Goal: Check status: Check status

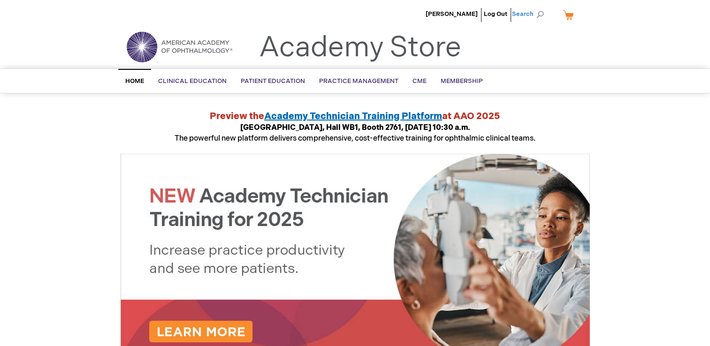
click at [528, 14] on span "Search" at bounding box center [530, 14] width 36 height 19
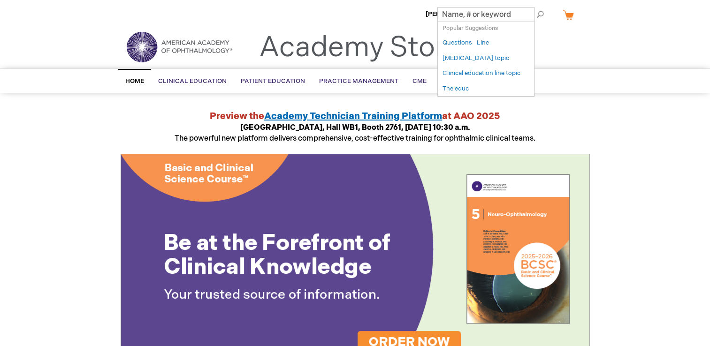
click at [587, 32] on ul "Gennaro Crugliano Log Out Search" at bounding box center [355, 16] width 483 height 33
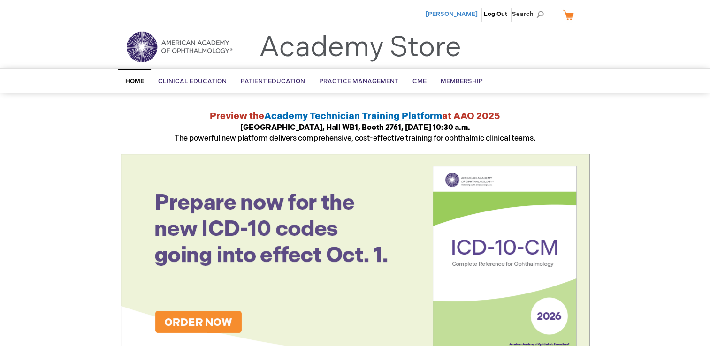
click at [465, 12] on span "[PERSON_NAME]" at bounding box center [452, 14] width 52 height 8
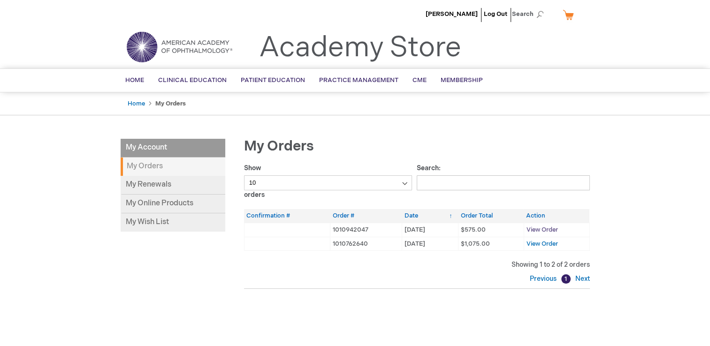
click at [550, 230] on span "View Order" at bounding box center [541, 230] width 31 height 8
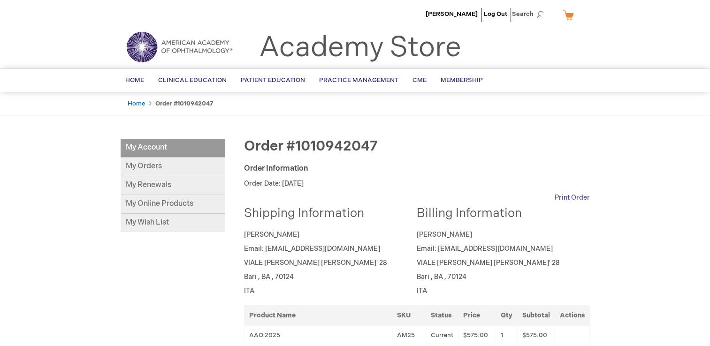
click at [575, 198] on link "Print Order" at bounding box center [572, 197] width 35 height 9
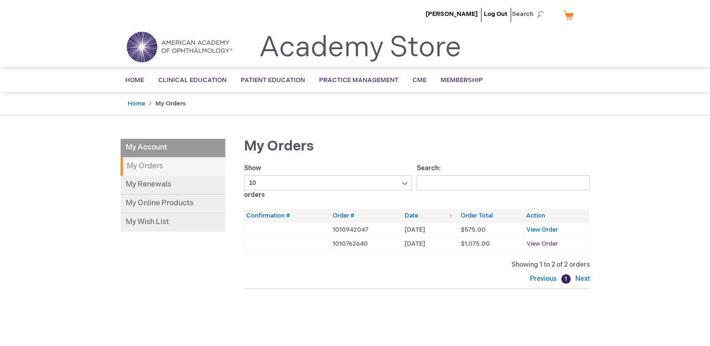
click at [544, 245] on span "View Order" at bounding box center [541, 244] width 31 height 8
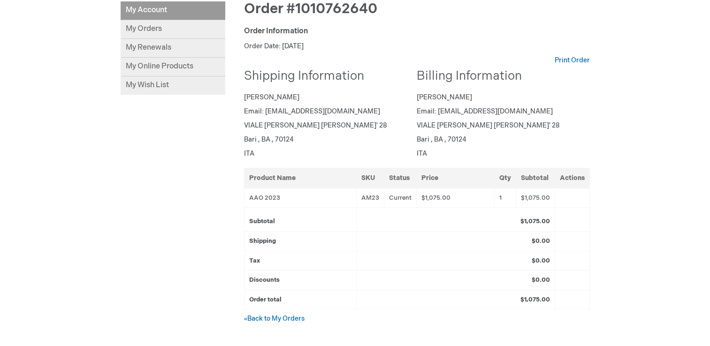
scroll to position [188, 0]
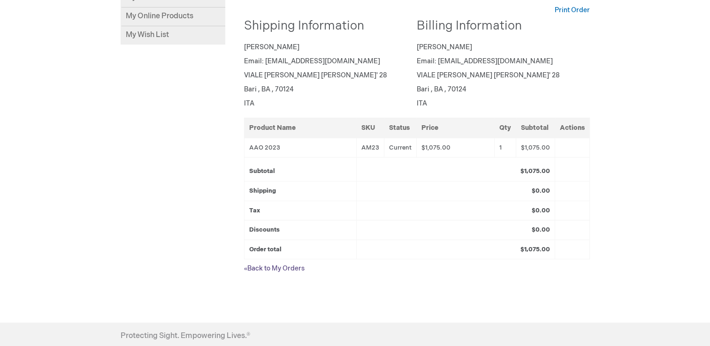
click at [290, 267] on link "« Back to My Orders" at bounding box center [274, 269] width 61 height 8
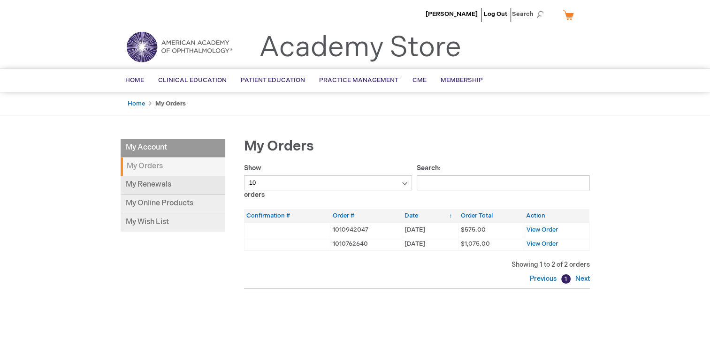
click at [170, 187] on link "My Renewals" at bounding box center [173, 185] width 105 height 19
click at [548, 229] on span "View Order" at bounding box center [541, 230] width 31 height 8
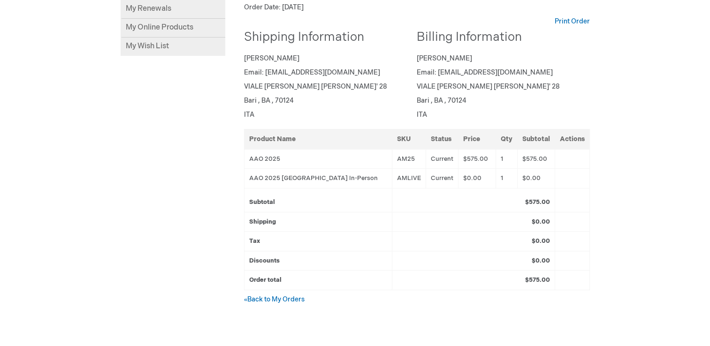
scroll to position [94, 0]
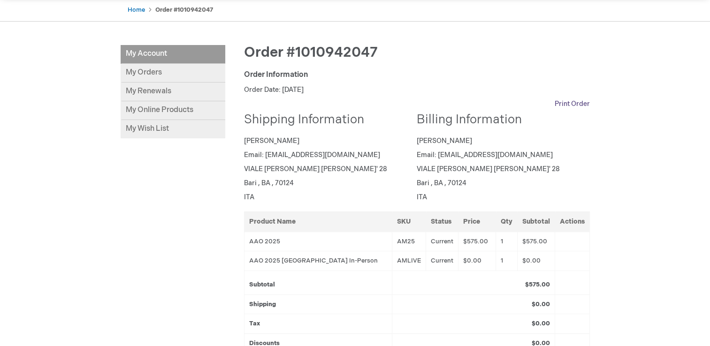
click at [579, 107] on link "Print Order" at bounding box center [572, 103] width 35 height 9
click at [581, 105] on link "Print Order" at bounding box center [572, 103] width 35 height 9
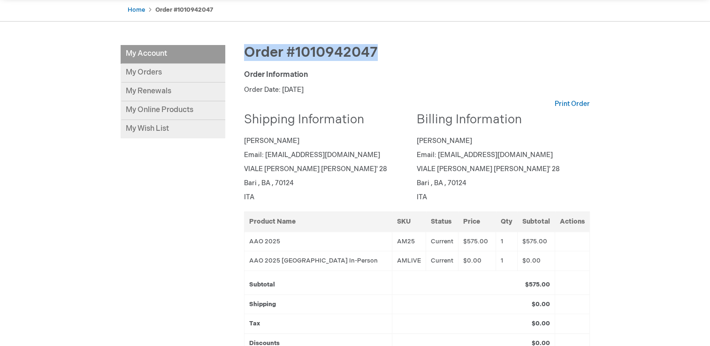
drag, startPoint x: 381, startPoint y: 48, endPoint x: 248, endPoint y: 40, distance: 133.5
click at [248, 40] on main "My Account My Account My Orders My Renewals My Online Products My Wish List Ord…" at bounding box center [355, 230] width 483 height 388
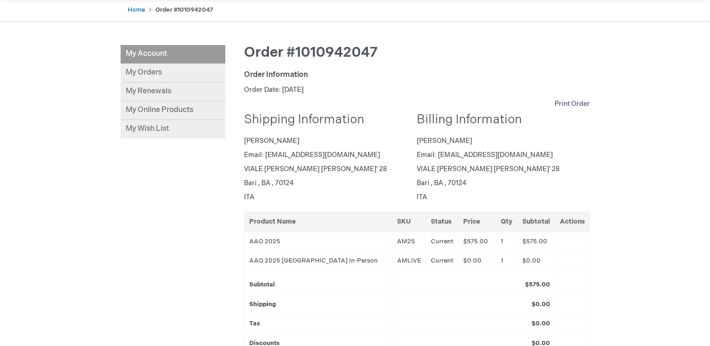
click at [577, 98] on div "Order #1010942047 Order Information Order Date: [DATE] Print Order Shipping Inf…" at bounding box center [407, 227] width 365 height 365
click at [577, 99] on link "Print Order" at bounding box center [572, 103] width 35 height 9
drag, startPoint x: 419, startPoint y: 118, endPoint x: 511, endPoint y: 198, distance: 122.1
click at [511, 198] on div "Billing Information Gennaro Crugliano Email: rinocrugliano@yahoo.it VIALE BEATO…" at bounding box center [500, 158] width 166 height 89
drag, startPoint x: 511, startPoint y: 198, endPoint x: 517, endPoint y: 77, distance: 121.2
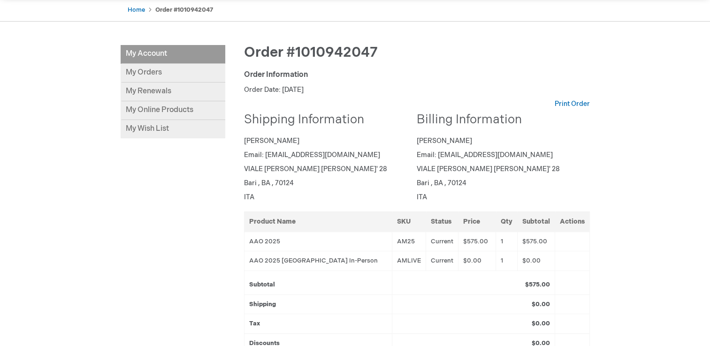
click at [517, 77] on div "Order Information" at bounding box center [417, 75] width 346 height 11
drag, startPoint x: 418, startPoint y: 115, endPoint x: 456, endPoint y: 202, distance: 94.1
click at [456, 202] on div "Billing Information Gennaro Crugliano Email: rinocrugliano@yahoo.it VIALE BEATO…" at bounding box center [503, 160] width 173 height 93
copy div "Billing Information Gennaro Crugliano Email: rinocrugliano@yahoo.it VIALE BEATO…"
click at [503, 91] on p "Order Date: [DATE]" at bounding box center [417, 89] width 346 height 9
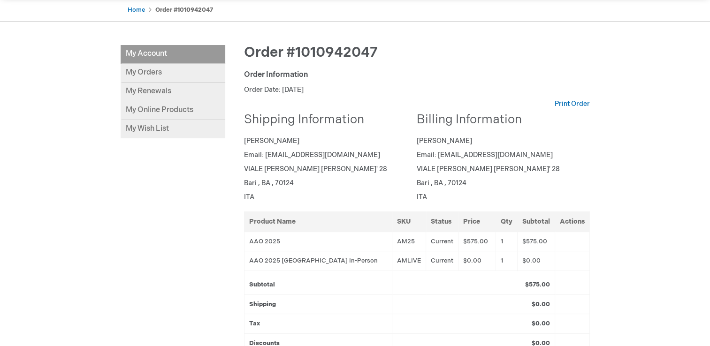
click at [669, 150] on div "Gennaro Crugliano Log Out Search My Cart CLOSE RECENTLY ADDED ITEM(S) Close The…" at bounding box center [355, 245] width 710 height 679
drag, startPoint x: 417, startPoint y: 155, endPoint x: 518, endPoint y: 154, distance: 101.3
click at [518, 154] on p "Email: [EMAIL_ADDRESS][DOMAIN_NAME]" at bounding box center [500, 155] width 166 height 9
click at [157, 91] on link "My Renewals" at bounding box center [173, 92] width 105 height 19
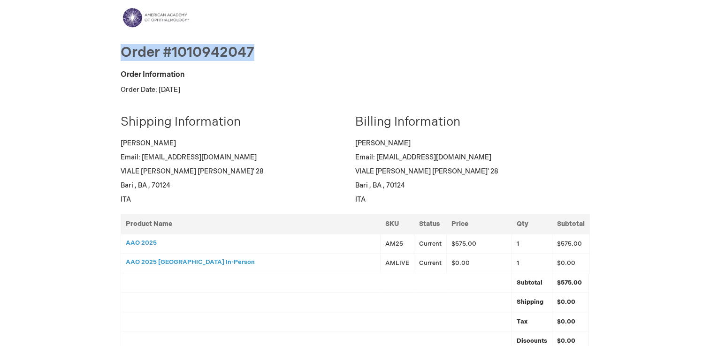
drag, startPoint x: 254, startPoint y: 51, endPoint x: 117, endPoint y: 42, distance: 137.3
click at [117, 42] on main "Toggle Nav Order #1010942047 Order Information Order Date: October 3, 2025 Ship…" at bounding box center [355, 217] width 483 height 421
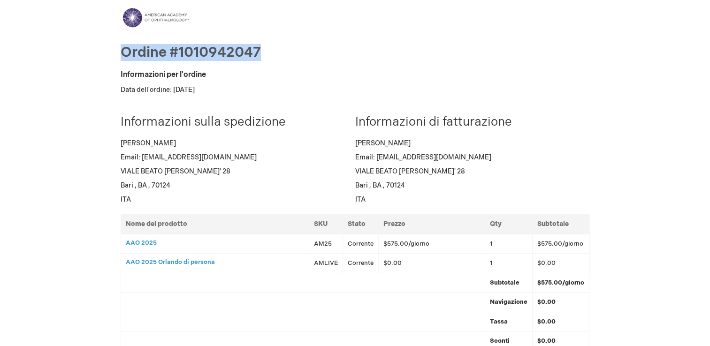
drag, startPoint x: 197, startPoint y: 40, endPoint x: 122, endPoint y: 41, distance: 75.5
click at [122, 41] on main "Toggle Nav Ordine #1010942047 Informazioni per l'ordine Data dell'ordine: [DATE…" at bounding box center [355, 222] width 483 height 430
copy span "Ordine #1010942047"
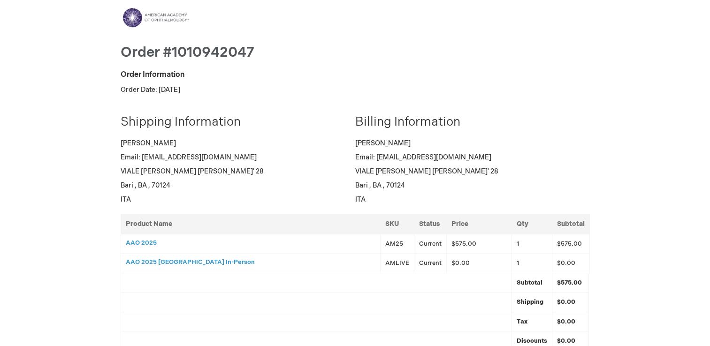
drag, startPoint x: 357, startPoint y: 140, endPoint x: 424, endPoint y: 147, distance: 68.0
click at [424, 147] on p "[PERSON_NAME]" at bounding box center [469, 143] width 228 height 9
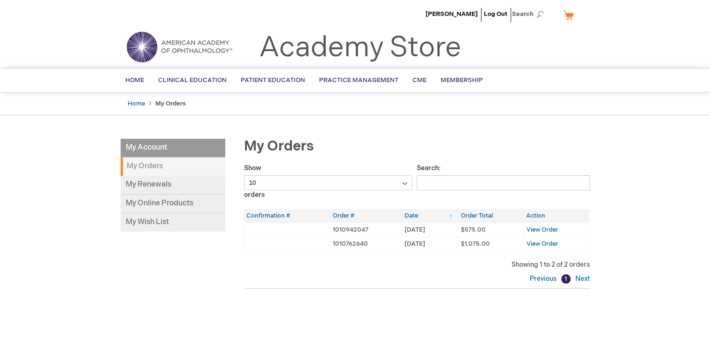
click at [151, 170] on strong "My Orders" at bounding box center [173, 167] width 105 height 18
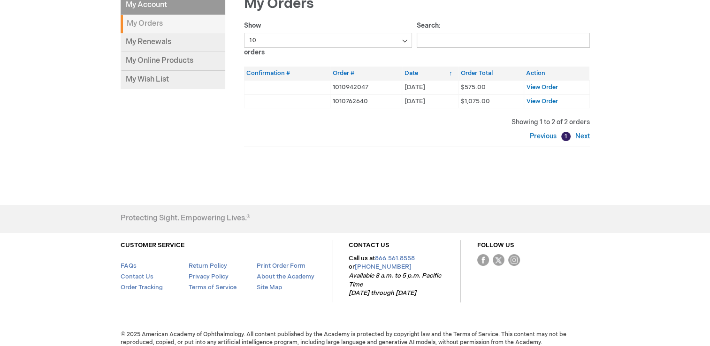
scroll to position [9, 0]
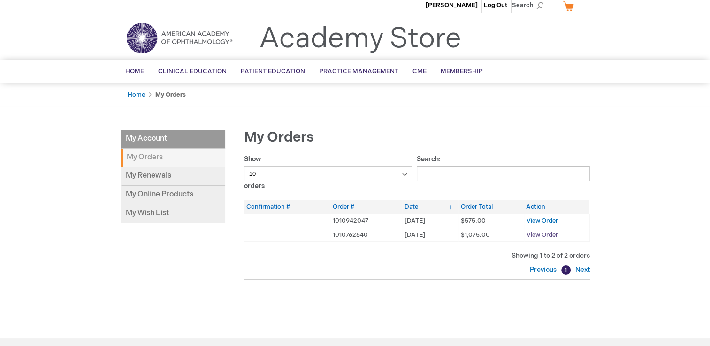
click at [546, 234] on span "View Order" at bounding box center [541, 235] width 31 height 8
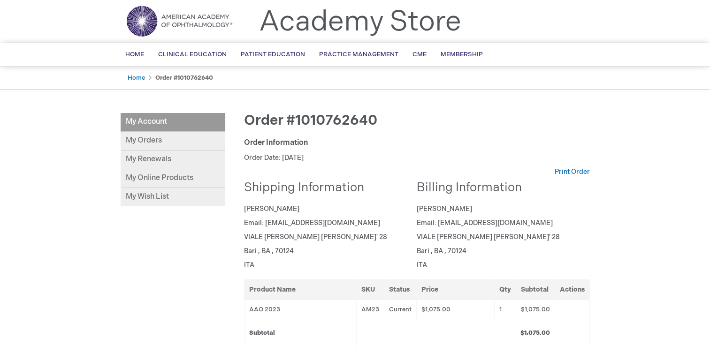
scroll to position [94, 0]
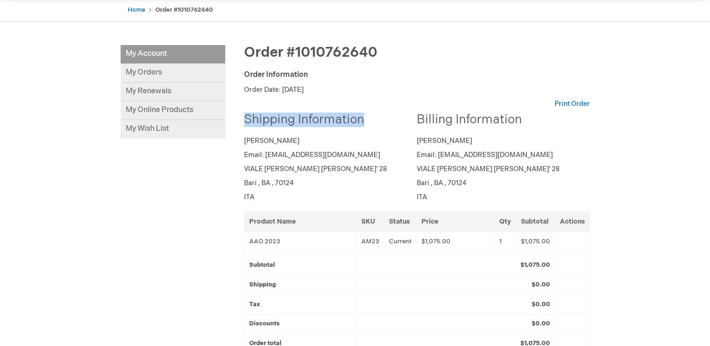
drag, startPoint x: 246, startPoint y: 119, endPoint x: 363, endPoint y: 120, distance: 116.8
click at [363, 120] on h2 "Shipping Information" at bounding box center [327, 121] width 166 height 14
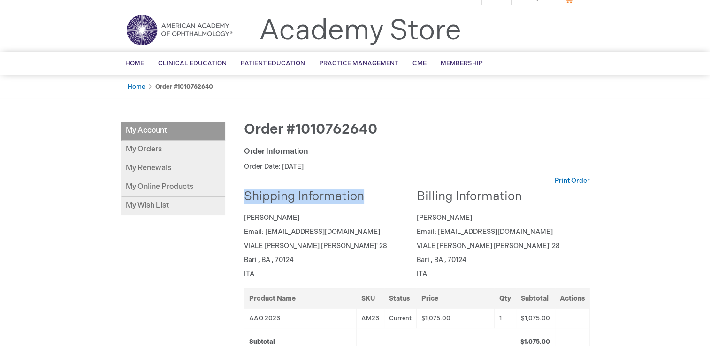
scroll to position [0, 0]
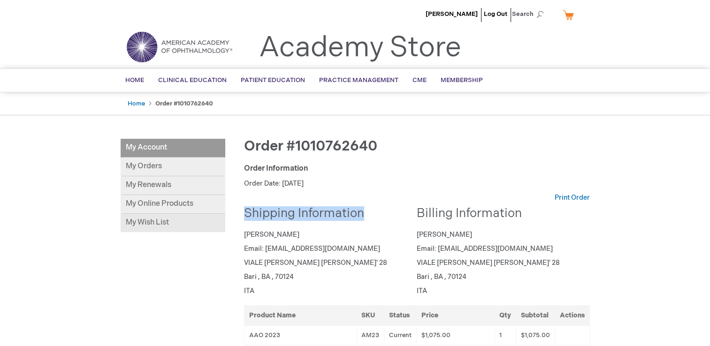
click at [151, 221] on link "My Wish List" at bounding box center [173, 223] width 105 height 18
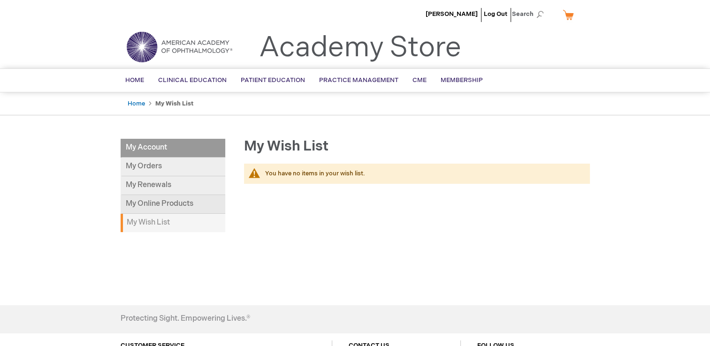
click at [170, 206] on link "My Online Products" at bounding box center [173, 204] width 105 height 19
click at [148, 167] on link "My Orders" at bounding box center [173, 167] width 105 height 19
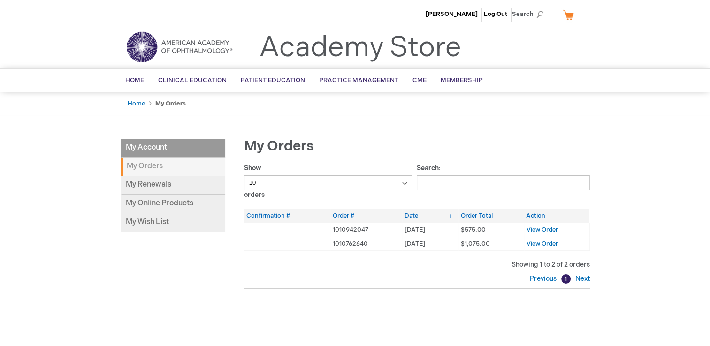
click at [327, 181] on select "10 25 50 100" at bounding box center [328, 182] width 168 height 15
select select "25"
click at [244, 175] on select "10 25 50 100" at bounding box center [328, 182] width 168 height 15
click at [533, 244] on span "View Order" at bounding box center [541, 244] width 31 height 8
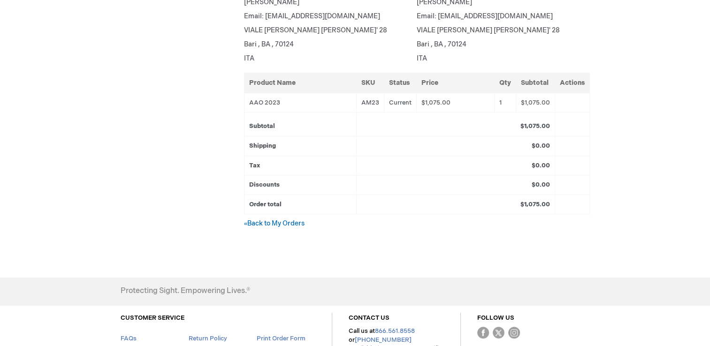
scroll to position [235, 0]
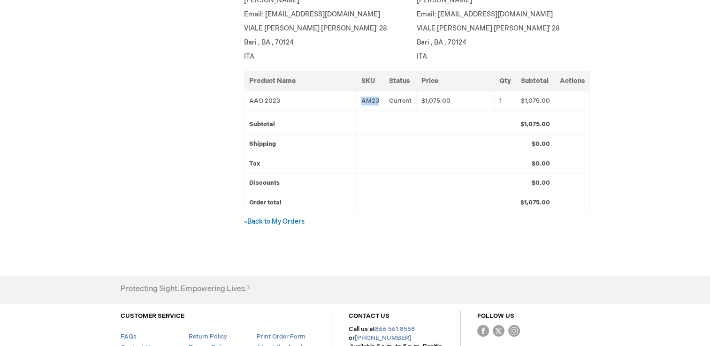
drag, startPoint x: 364, startPoint y: 101, endPoint x: 381, endPoint y: 99, distance: 17.1
click at [381, 99] on td "AM23" at bounding box center [370, 101] width 28 height 20
click at [278, 221] on link "« Back to My Orders" at bounding box center [274, 222] width 61 height 8
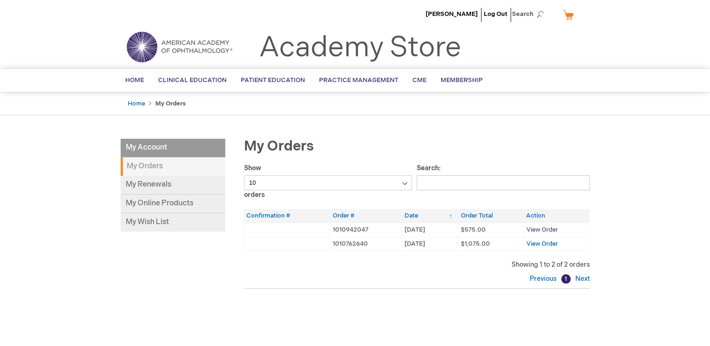
click at [545, 231] on span "View Order" at bounding box center [541, 230] width 31 height 8
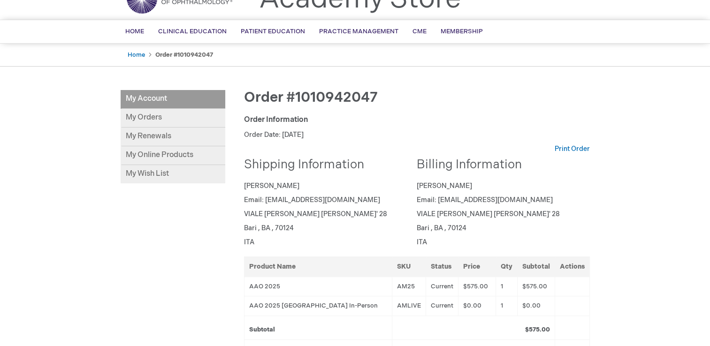
scroll to position [47, 0]
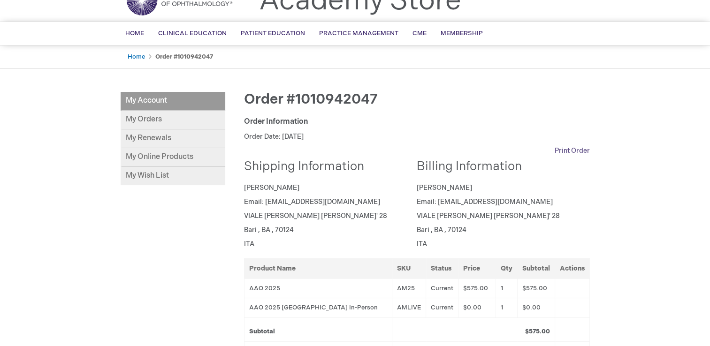
click at [571, 147] on link "Print Order" at bounding box center [572, 150] width 35 height 9
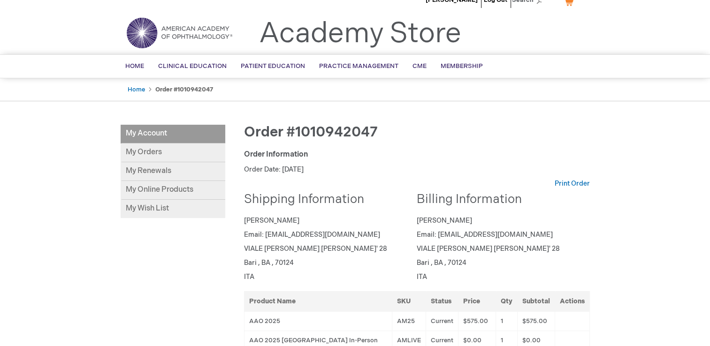
scroll to position [0, 0]
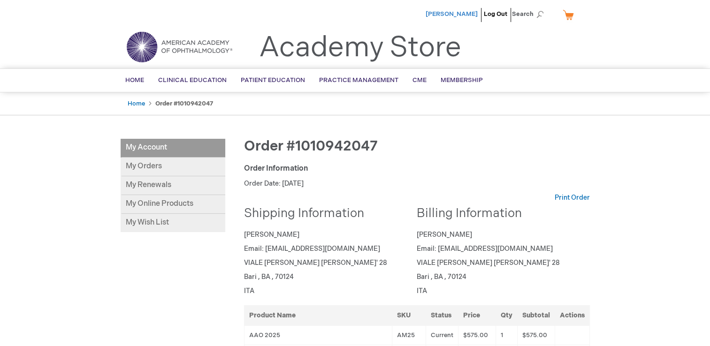
click at [464, 11] on span "[PERSON_NAME]" at bounding box center [452, 14] width 52 height 8
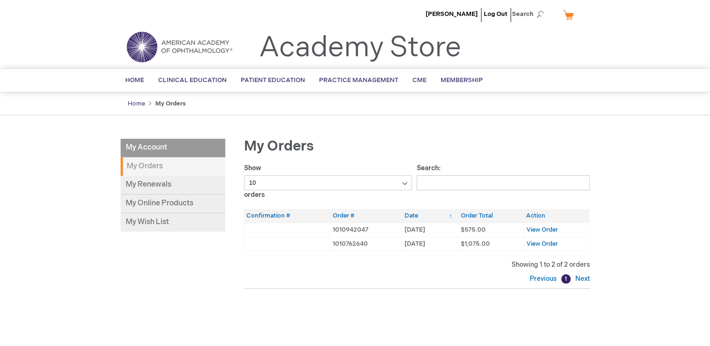
click at [133, 101] on link "Home" at bounding box center [136, 104] width 17 height 8
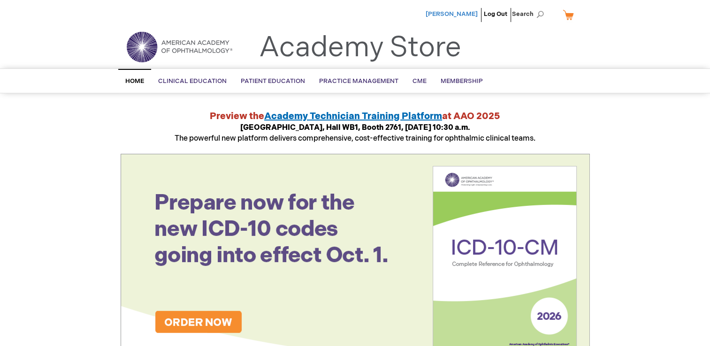
click at [467, 12] on span "[PERSON_NAME]" at bounding box center [452, 14] width 52 height 8
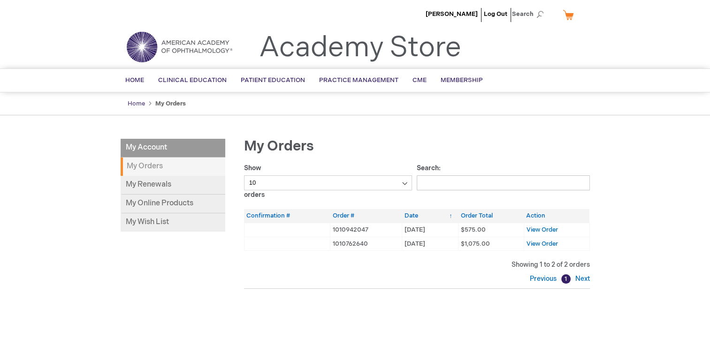
click at [133, 100] on link "Home" at bounding box center [136, 104] width 17 height 8
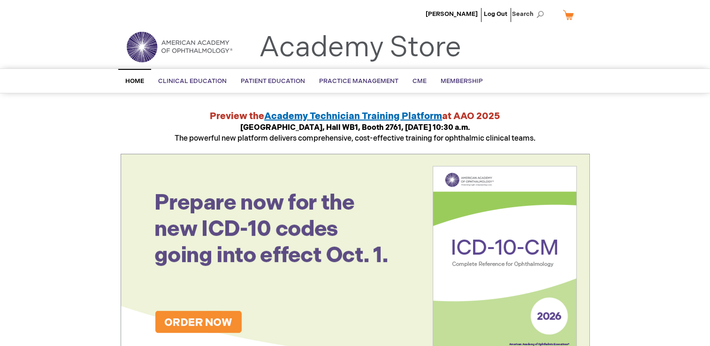
click at [137, 82] on span "Home" at bounding box center [134, 81] width 19 height 8
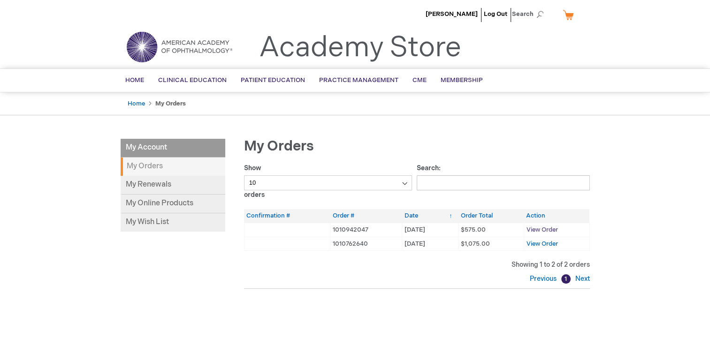
click at [534, 227] on span "View Order" at bounding box center [541, 230] width 31 height 8
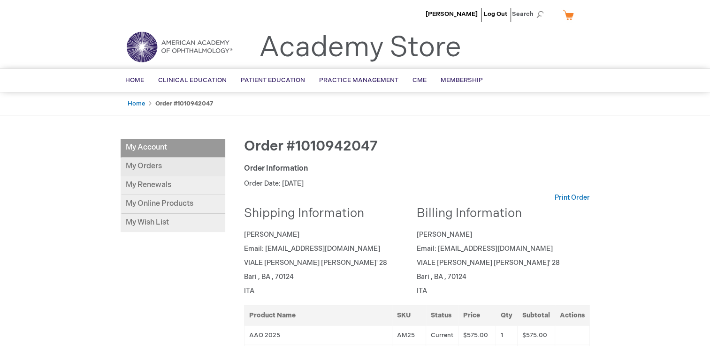
click at [153, 166] on link "My Orders" at bounding box center [173, 167] width 105 height 19
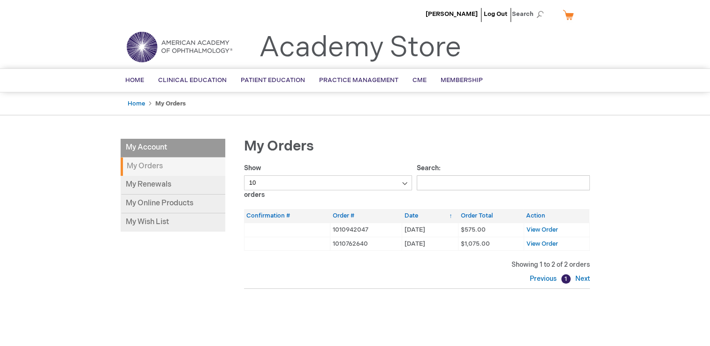
click at [156, 150] on li "My Account" at bounding box center [173, 148] width 105 height 19
click at [537, 244] on span "View Order" at bounding box center [541, 244] width 31 height 8
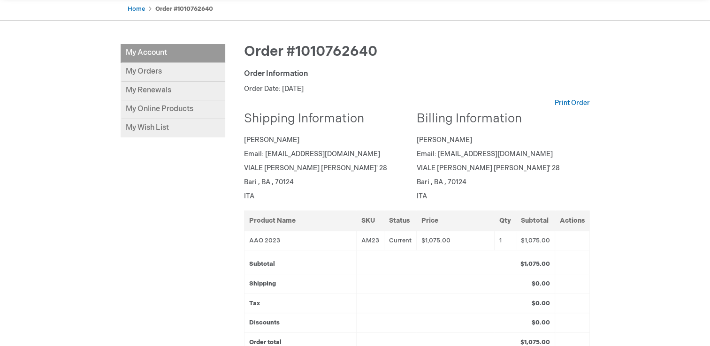
scroll to position [94, 0]
